Goal: Information Seeking & Learning: Check status

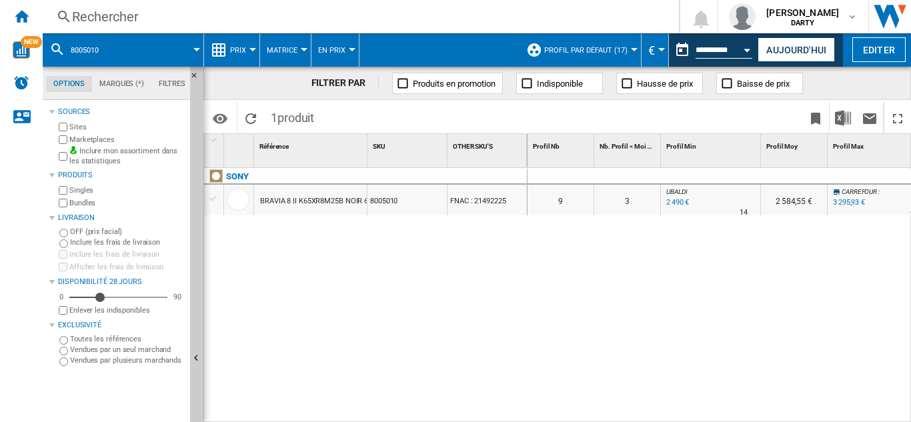
click at [103, 11] on div "Rechercher" at bounding box center [358, 16] width 572 height 19
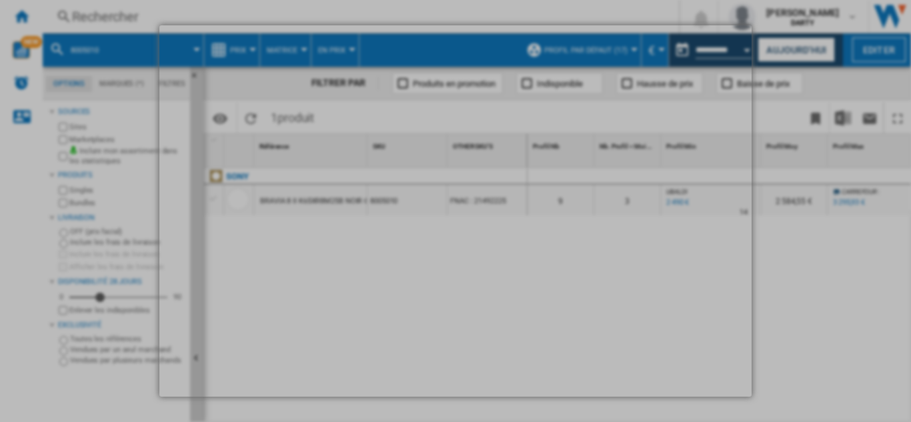
click at [271, 64] on md-dialog at bounding box center [455, 210] width 592 height 371
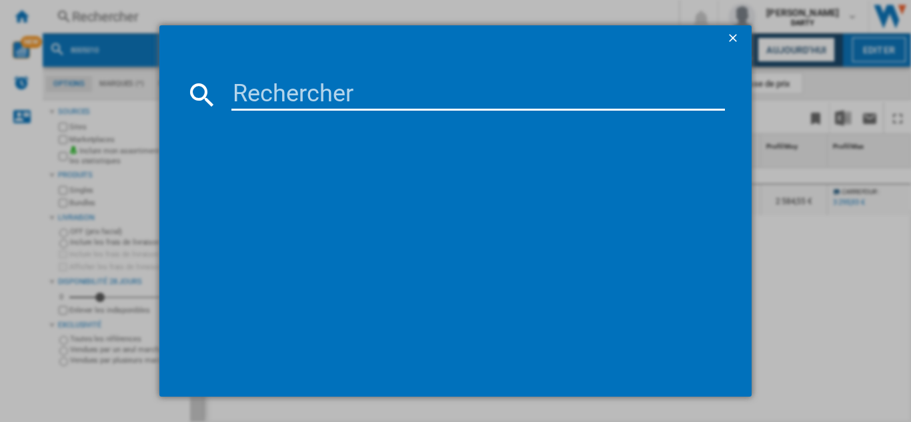
click at [269, 93] on input at bounding box center [477, 95] width 493 height 32
paste input "7711280"
type input "7711280"
click at [257, 99] on input "7711280" at bounding box center [477, 95] width 493 height 32
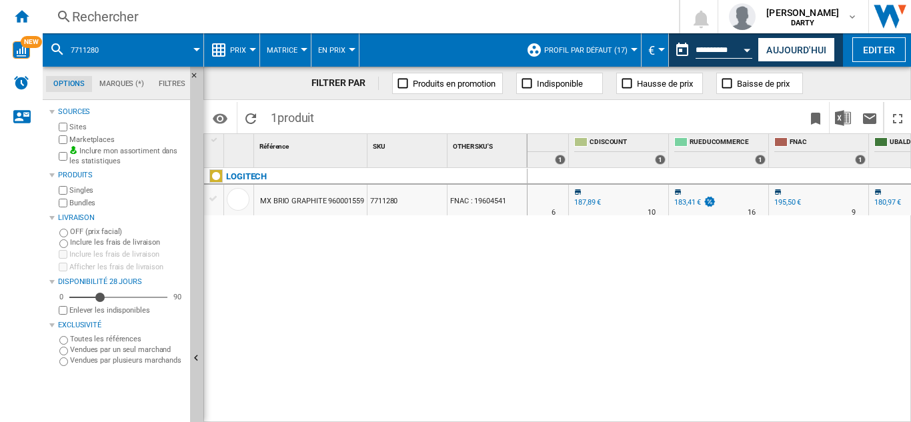
scroll to position [0, 1041]
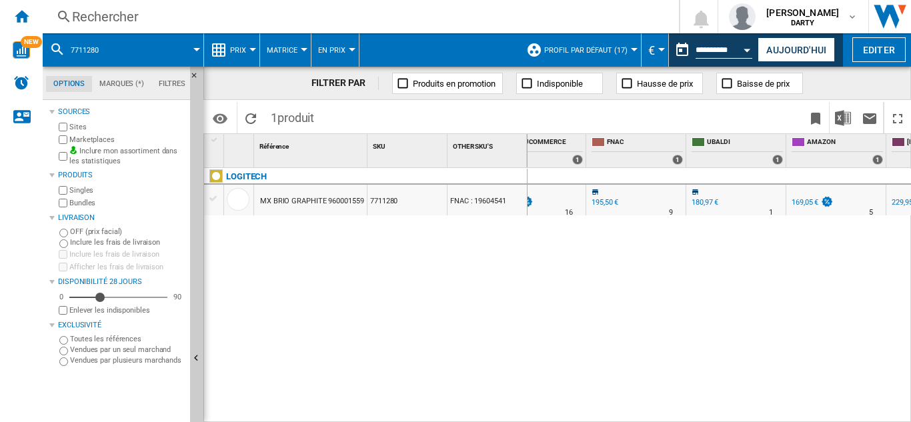
click at [131, 13] on div "Rechercher" at bounding box center [358, 16] width 572 height 19
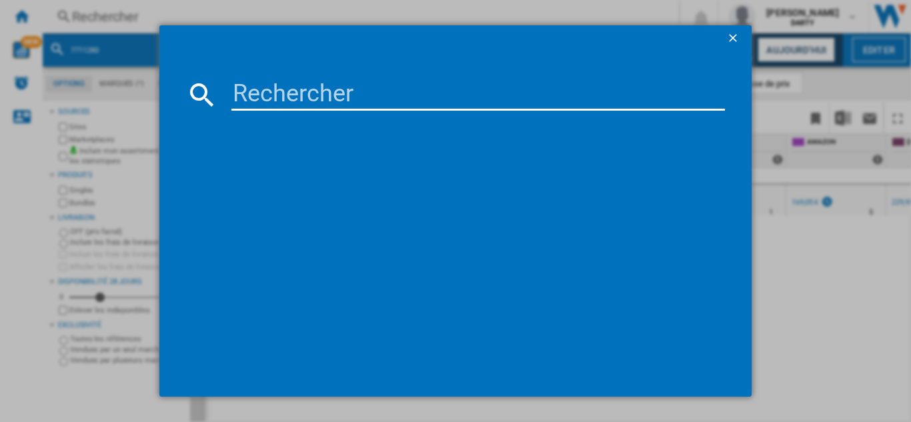
type input "4351541"
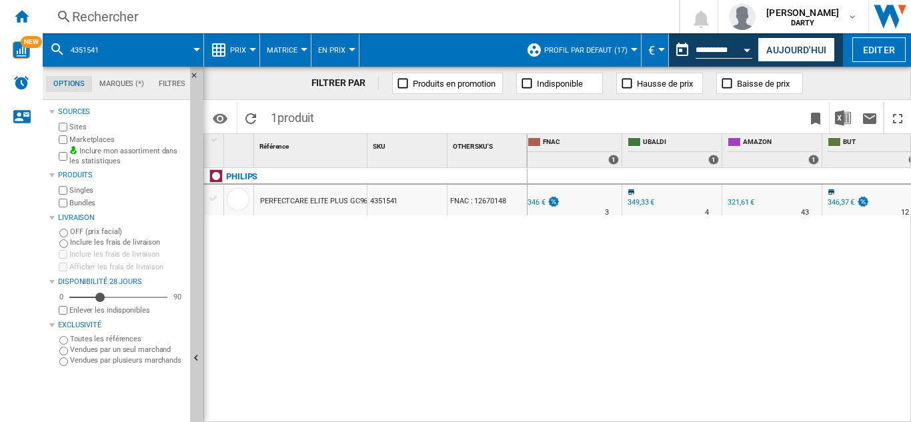
scroll to position [0, 1309]
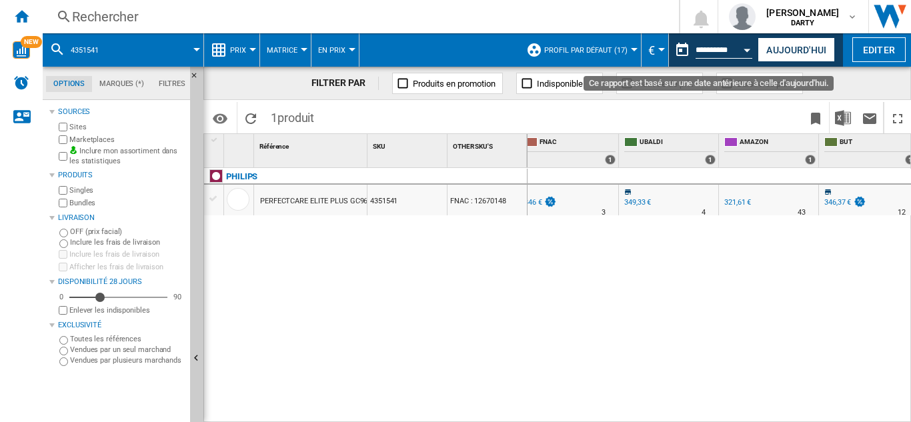
click at [747, 51] on div "Open calendar" at bounding box center [747, 50] width 7 height 3
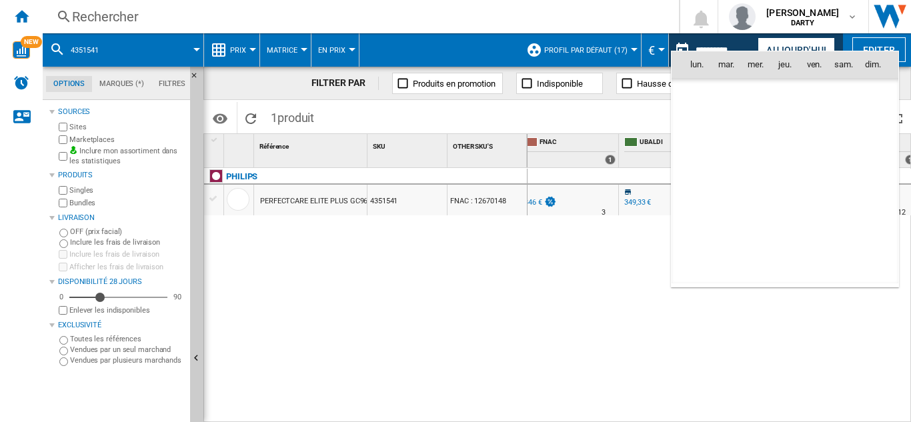
scroll to position [6360, 0]
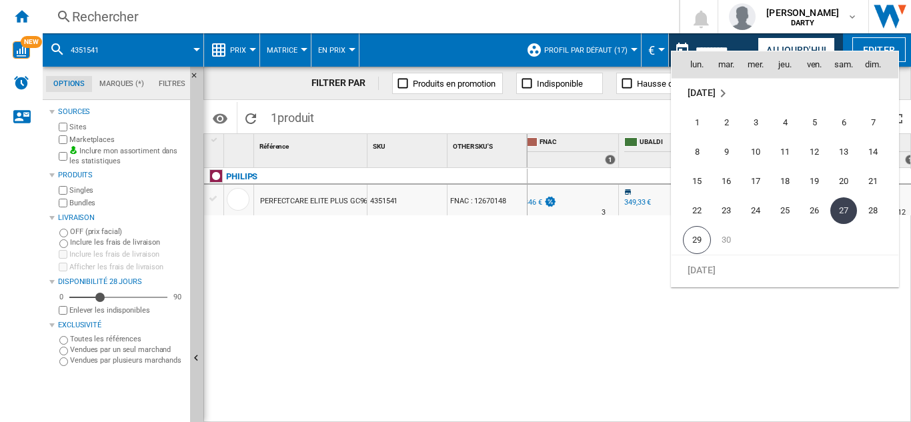
click at [870, 206] on span "28" at bounding box center [872, 210] width 27 height 27
type input "**********"
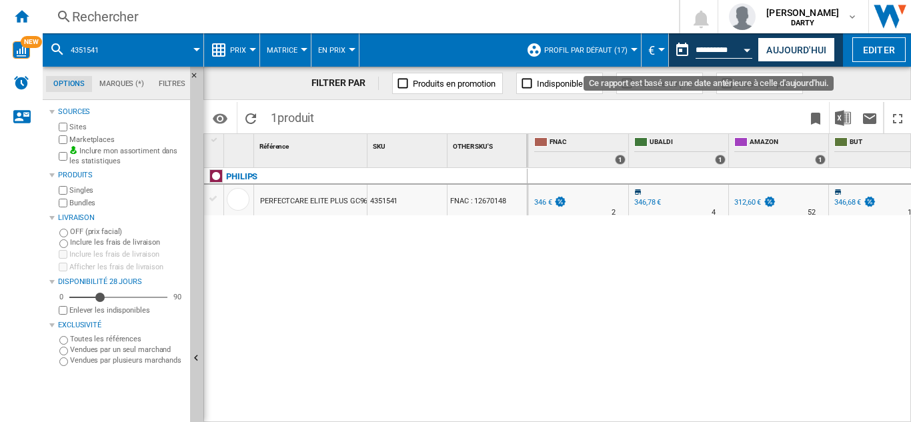
click at [744, 47] on button "Open calendar" at bounding box center [747, 48] width 24 height 24
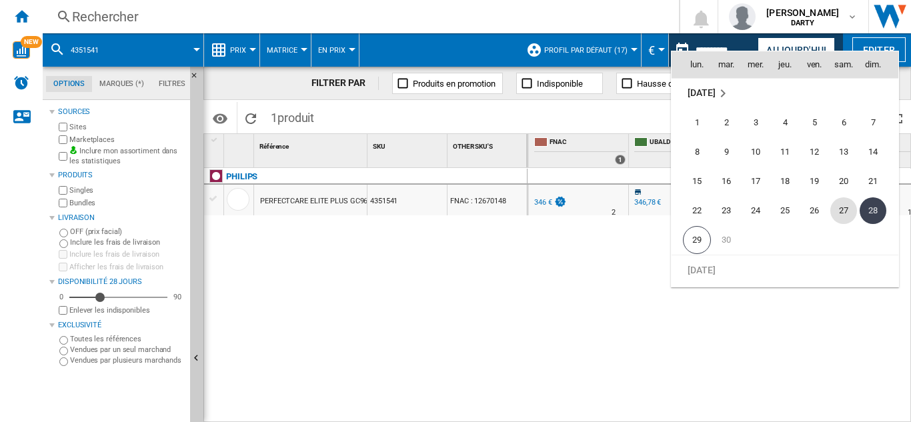
click at [844, 205] on span "27" at bounding box center [843, 210] width 27 height 27
type input "**********"
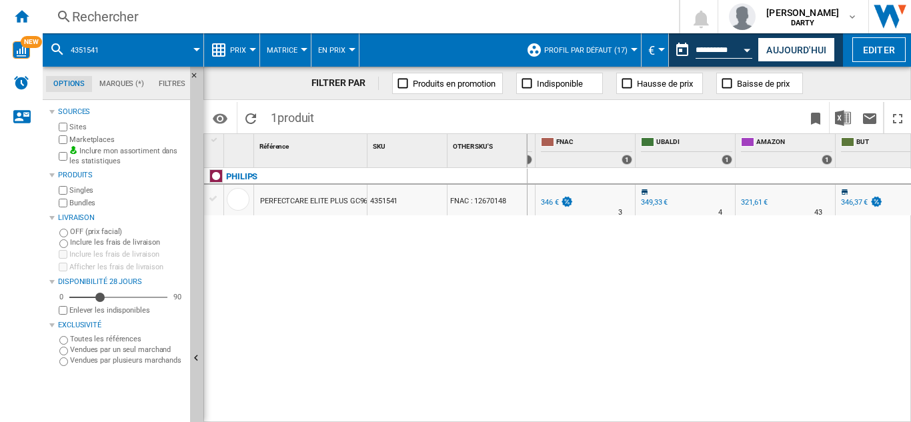
click at [746, 50] on div "Open calendar" at bounding box center [747, 50] width 7 height 3
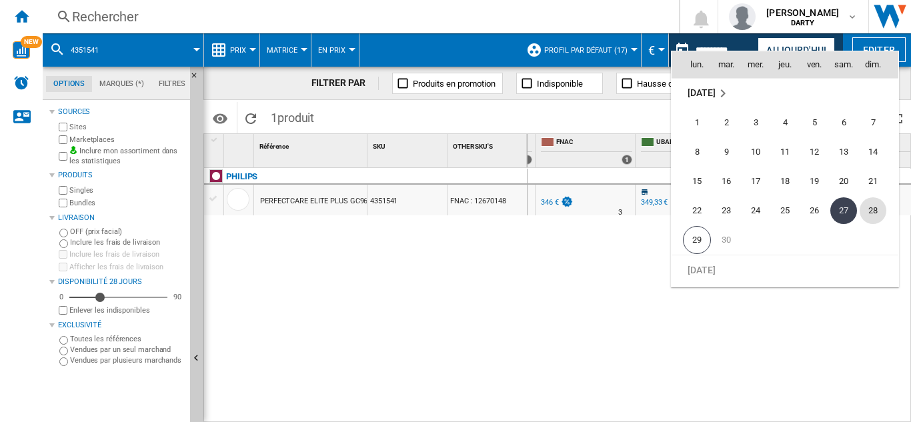
click at [871, 213] on span "28" at bounding box center [872, 210] width 27 height 27
type input "**********"
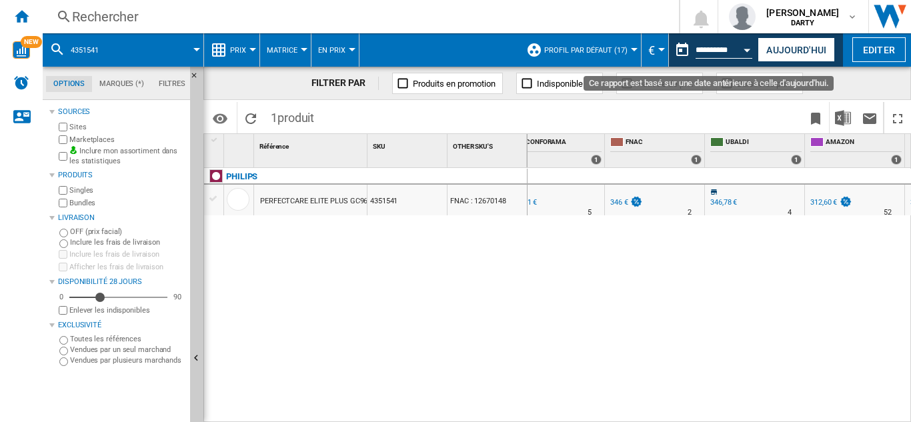
click at [733, 48] on input "**********" at bounding box center [723, 52] width 57 height 12
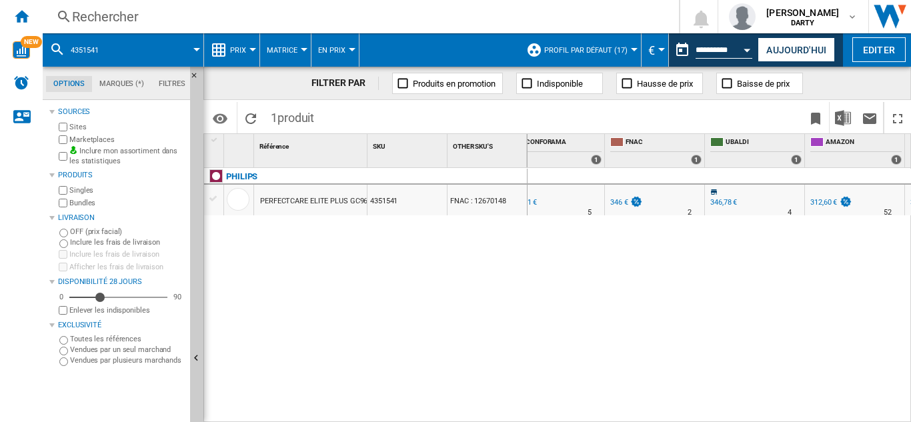
click at [116, 13] on div "Rechercher" at bounding box center [358, 16] width 572 height 19
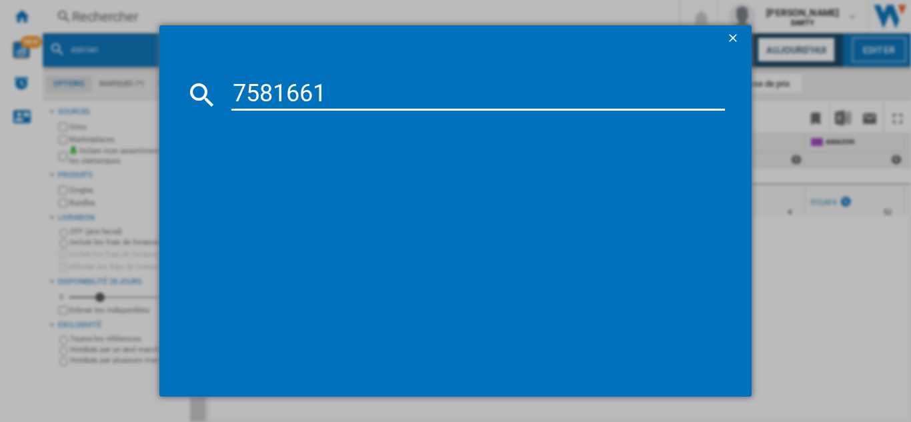
type input "7581661"
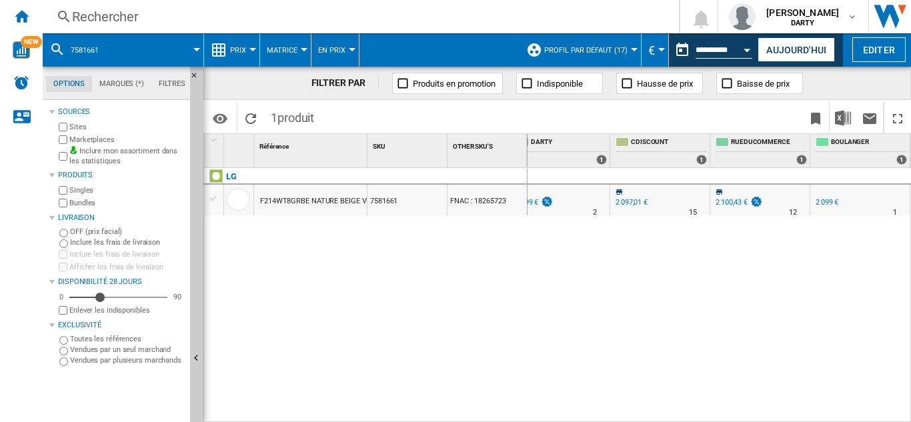
scroll to position [0, 853]
